Goal: Task Accomplishment & Management: Use online tool/utility

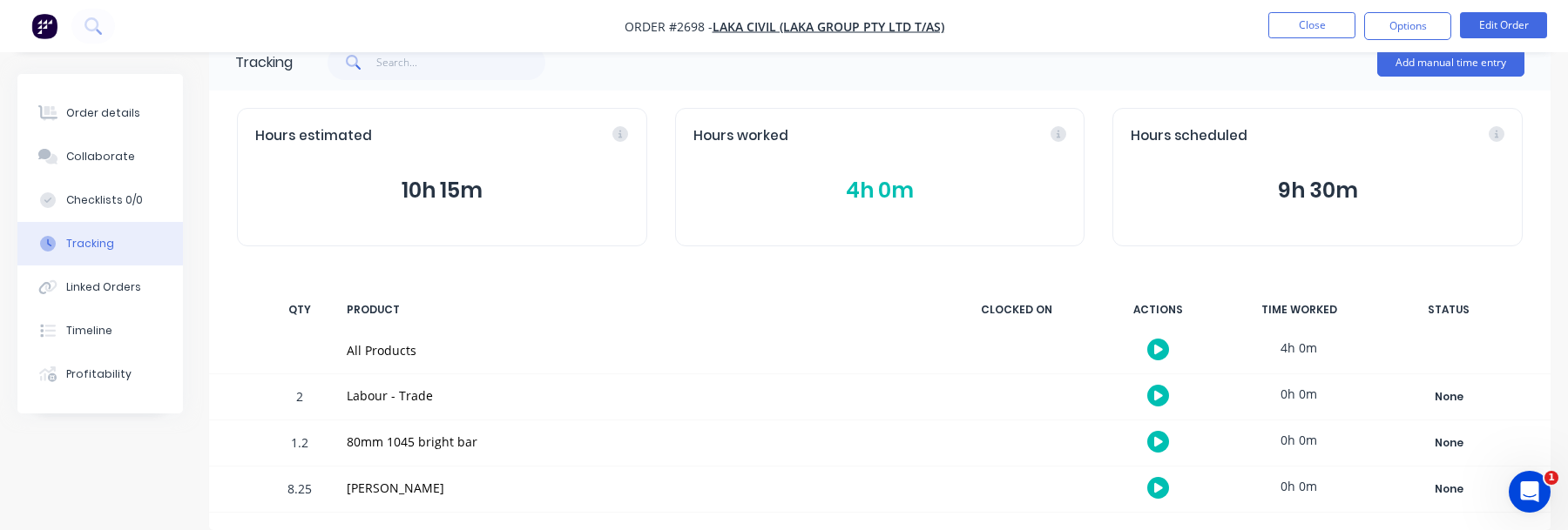
scroll to position [40, 0]
click at [36, 29] on img "button" at bounding box center [44, 25] width 26 height 26
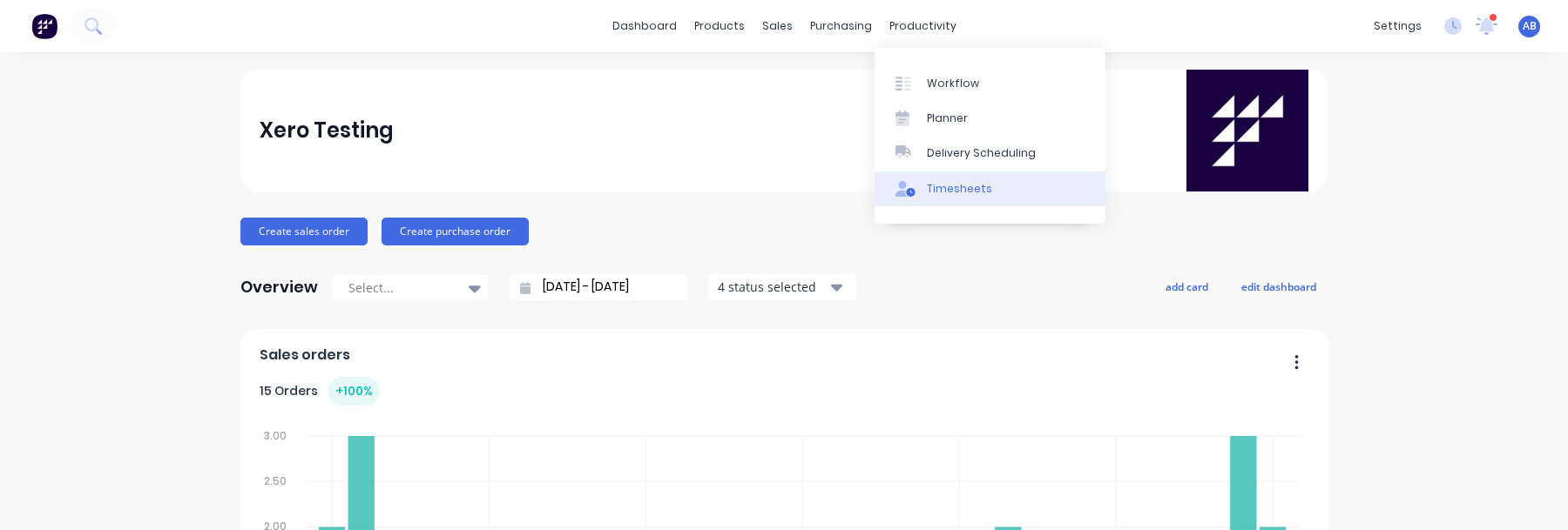
click at [968, 187] on div "Timesheets" at bounding box center [959, 189] width 65 height 16
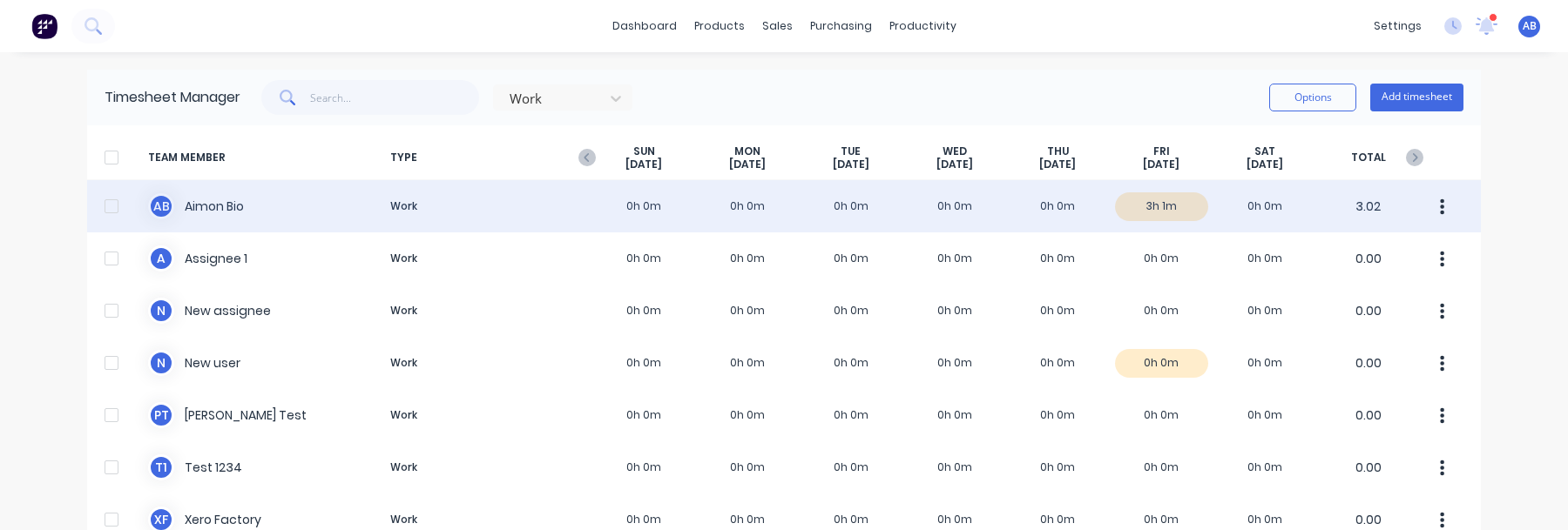
click at [108, 209] on div at bounding box center [111, 207] width 35 height 35
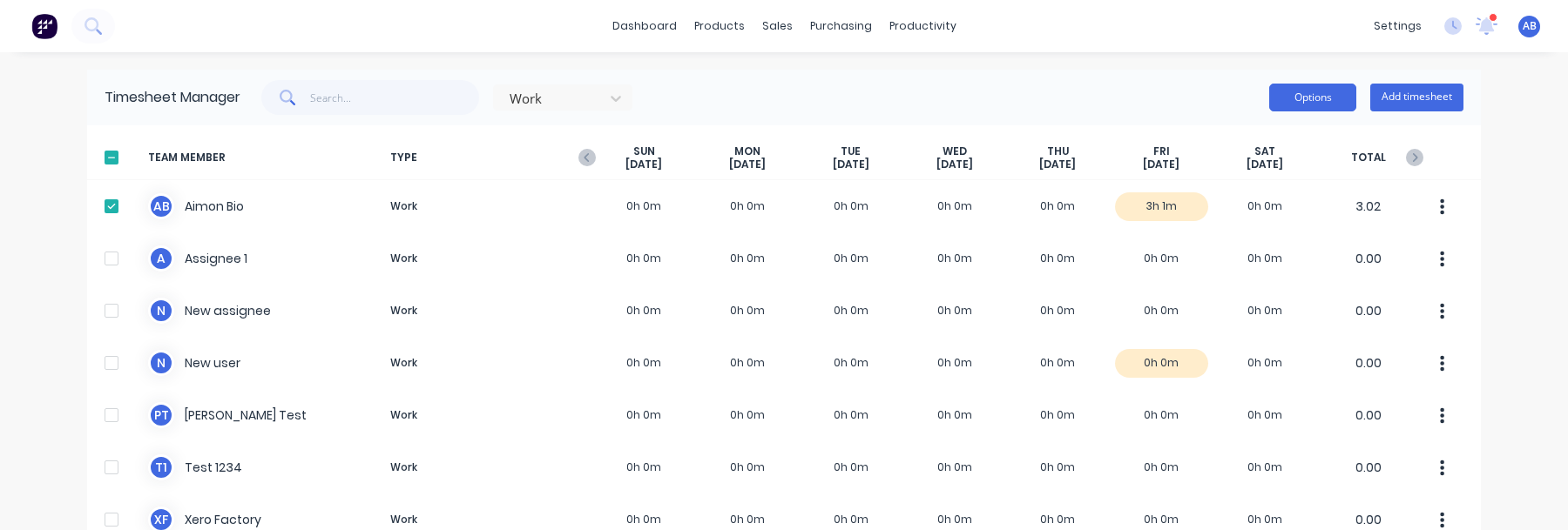
click at [1310, 96] on button "Options" at bounding box center [1312, 98] width 87 height 28
click at [1076, 118] on div "Timesheet Manager Work Options Approve Unapprove Download Export Add timesheet" at bounding box center [783, 97] width 1393 height 56
click at [1296, 26] on div "dashboard products sales purchasing productivity dashboard products Product Cat…" at bounding box center [784, 26] width 1568 height 53
